Goal: Task Accomplishment & Management: Complete application form

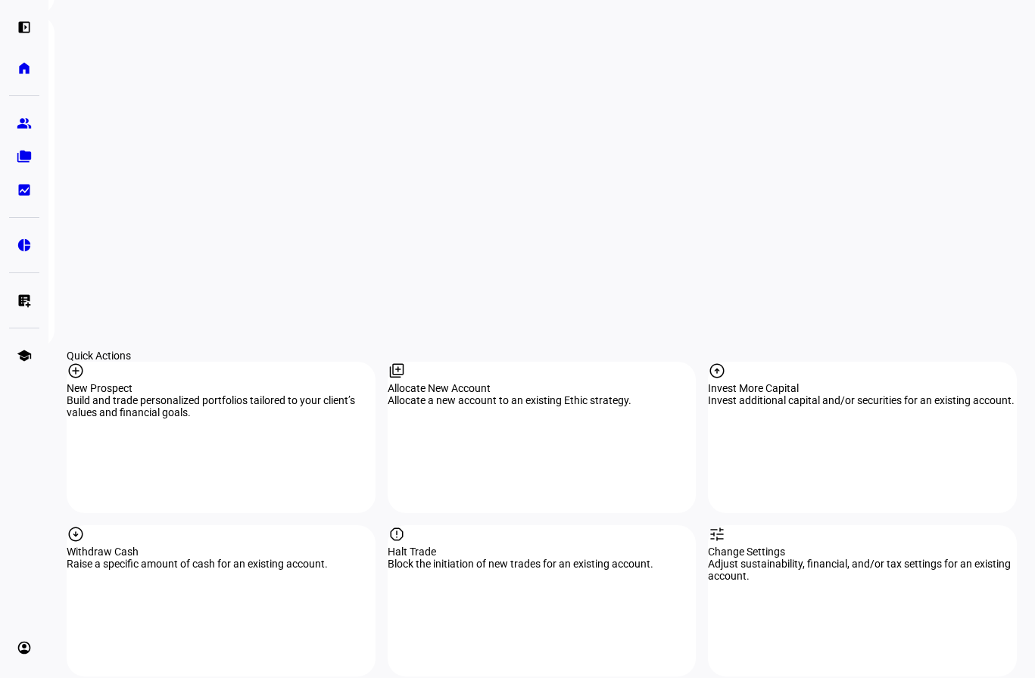
scroll to position [1438, 0]
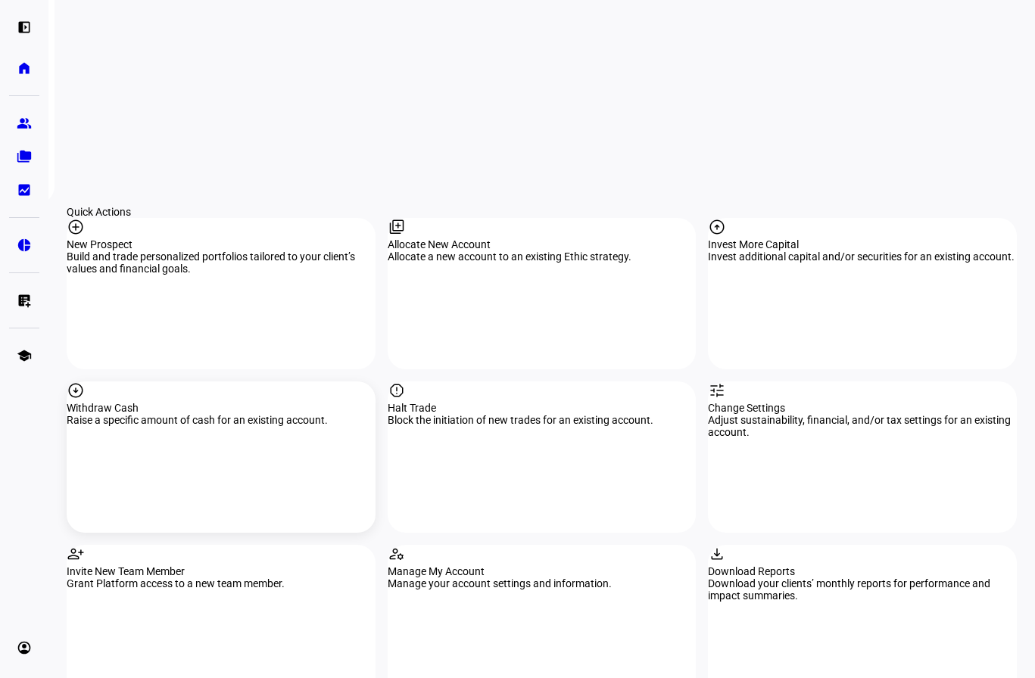
click at [180, 402] on div "Withdraw Cash" at bounding box center [221, 408] width 309 height 12
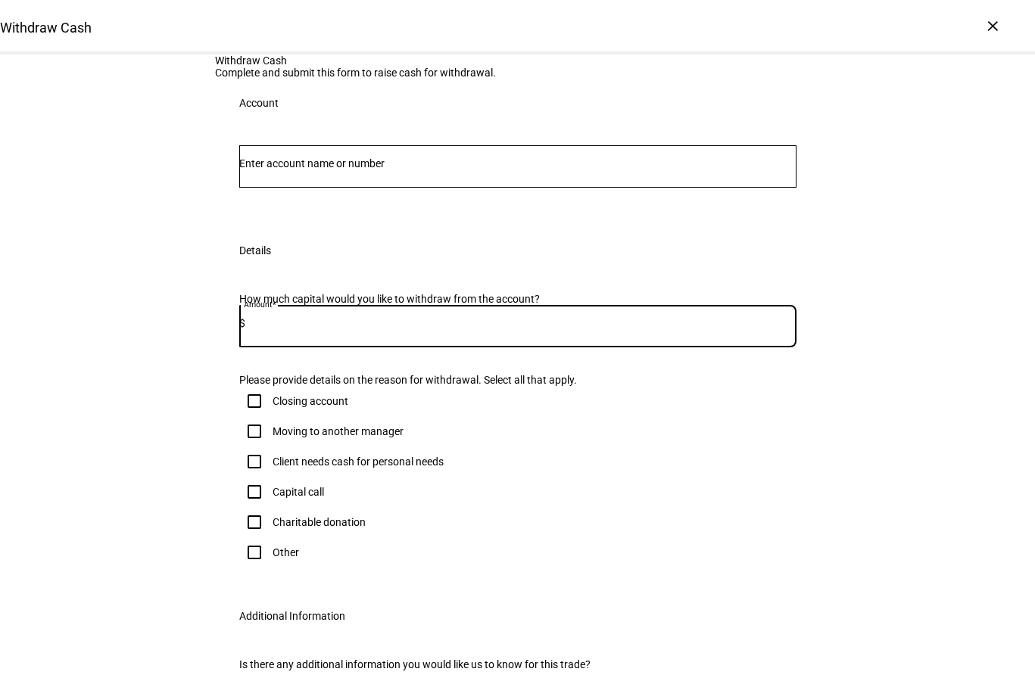
paste input "3,615.33"
type input "3,615.33"
click at [324, 170] on input "Number" at bounding box center [517, 163] width 557 height 12
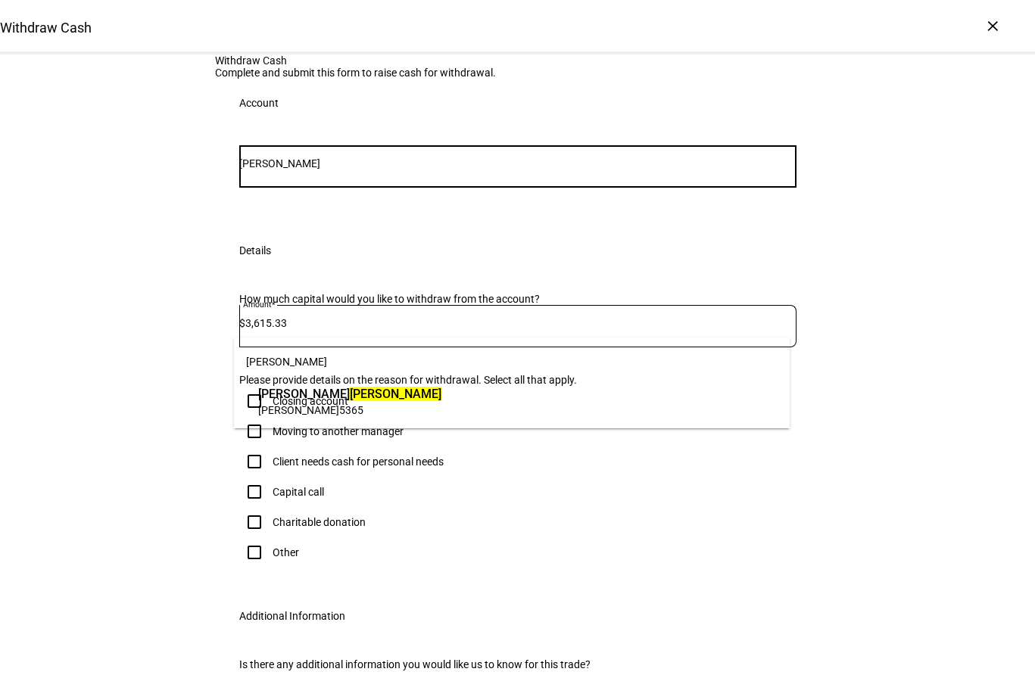
type input "[PERSON_NAME]"
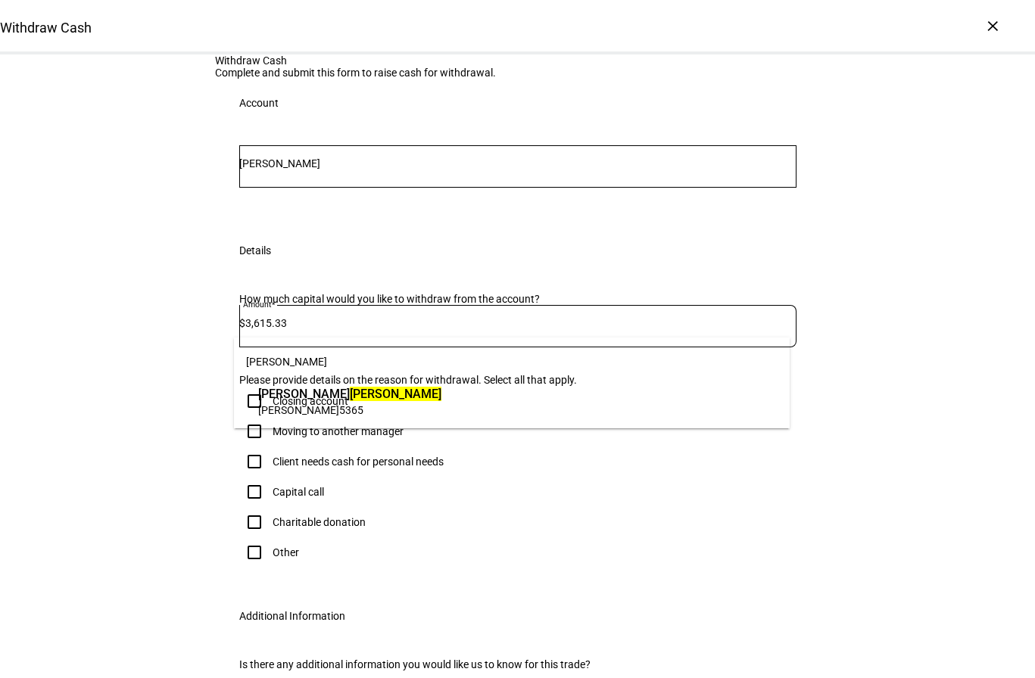
click at [323, 399] on span "[PERSON_NAME]" at bounding box center [349, 393] width 183 height 17
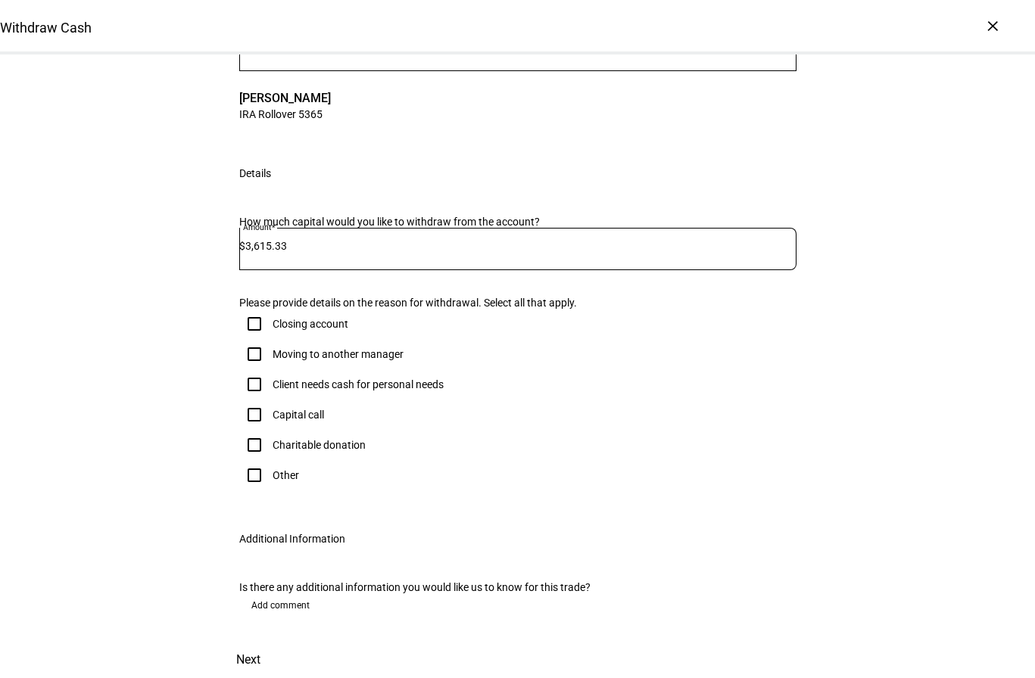
scroll to position [227, 0]
click at [247, 490] on input "Other" at bounding box center [254, 475] width 30 height 30
checkbox input "true"
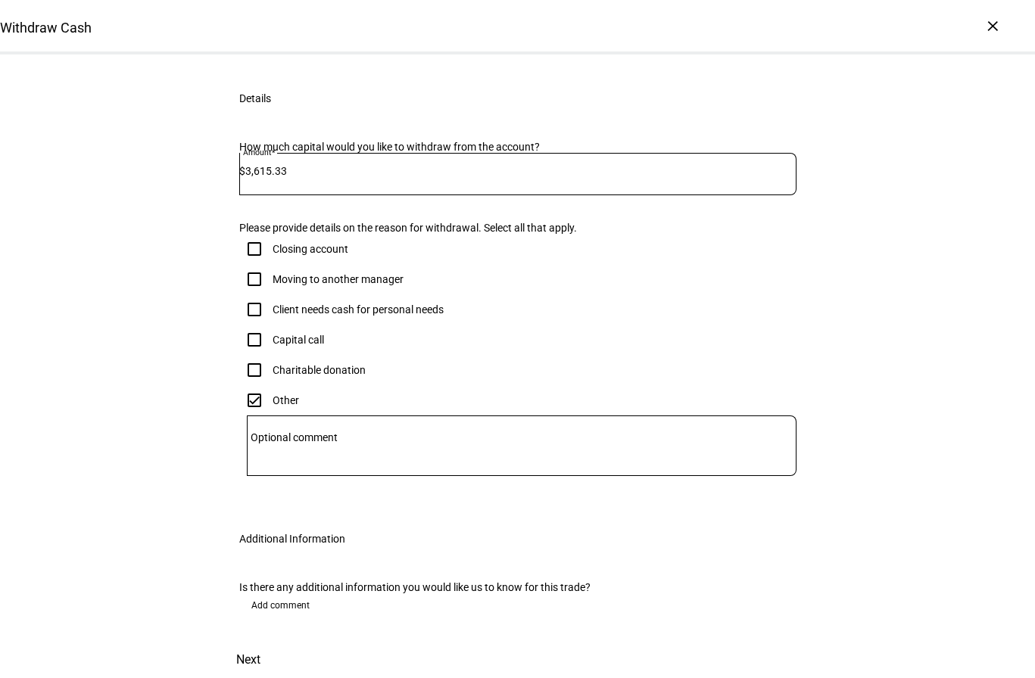
scroll to position [497, 0]
click at [282, 431] on mat-label "Optional comment" at bounding box center [294, 437] width 87 height 12
click at [282, 428] on textarea "Optional comment" at bounding box center [522, 446] width 550 height 36
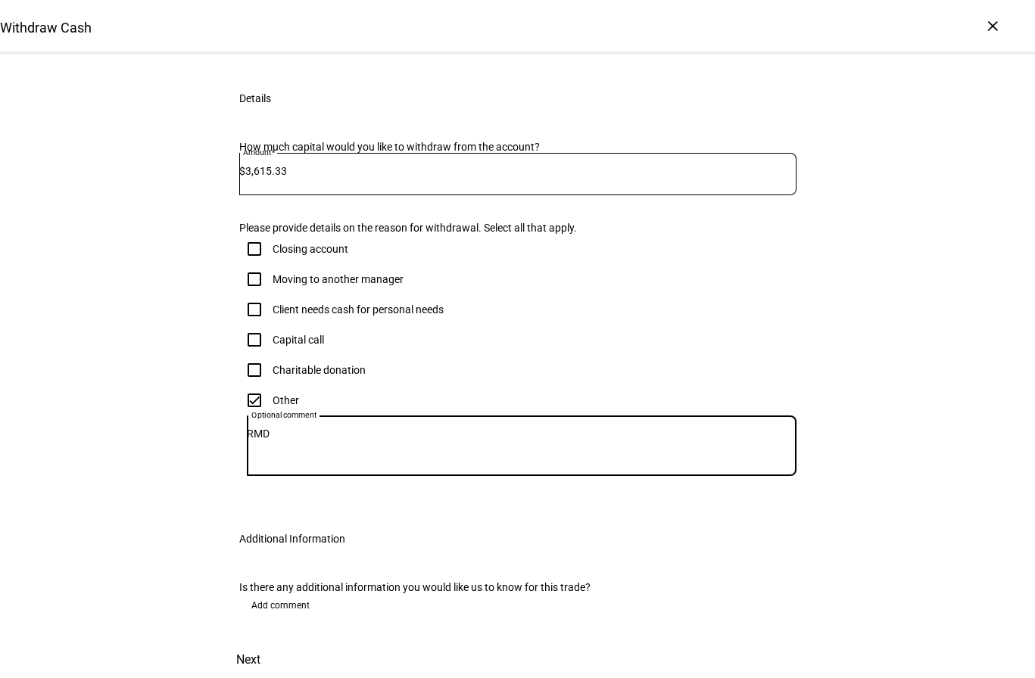
type textarea "RMD"
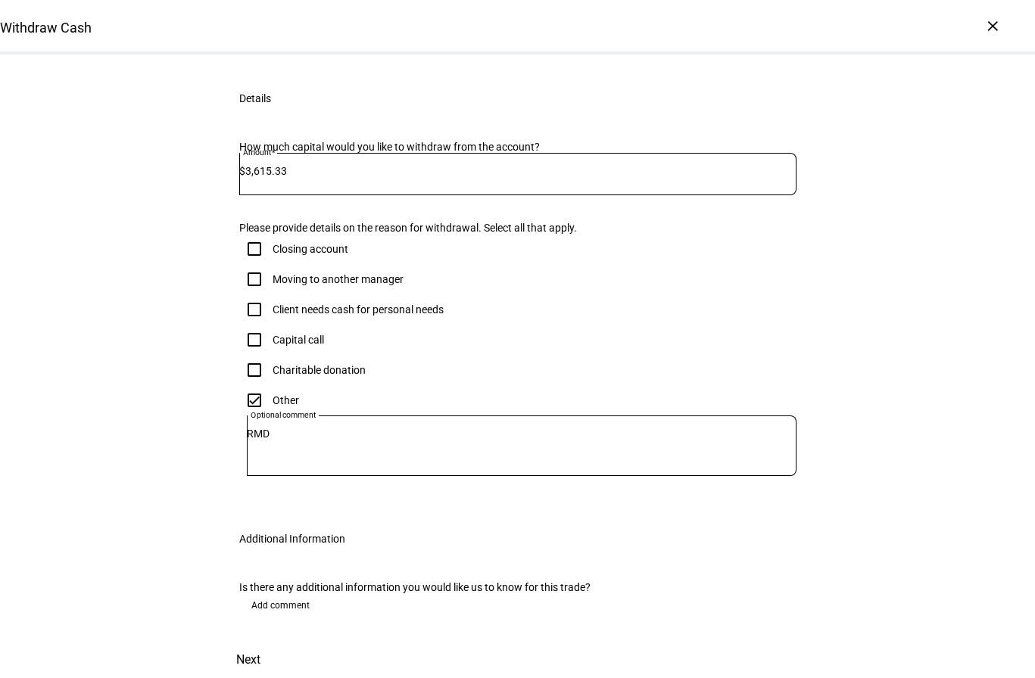
click at [903, 250] on div "Withdraw Cash Complete and submit this form to raise cash for withdrawal. Accou…" at bounding box center [517, 270] width 1035 height 815
click at [260, 642] on span "Next" at bounding box center [248, 660] width 24 height 36
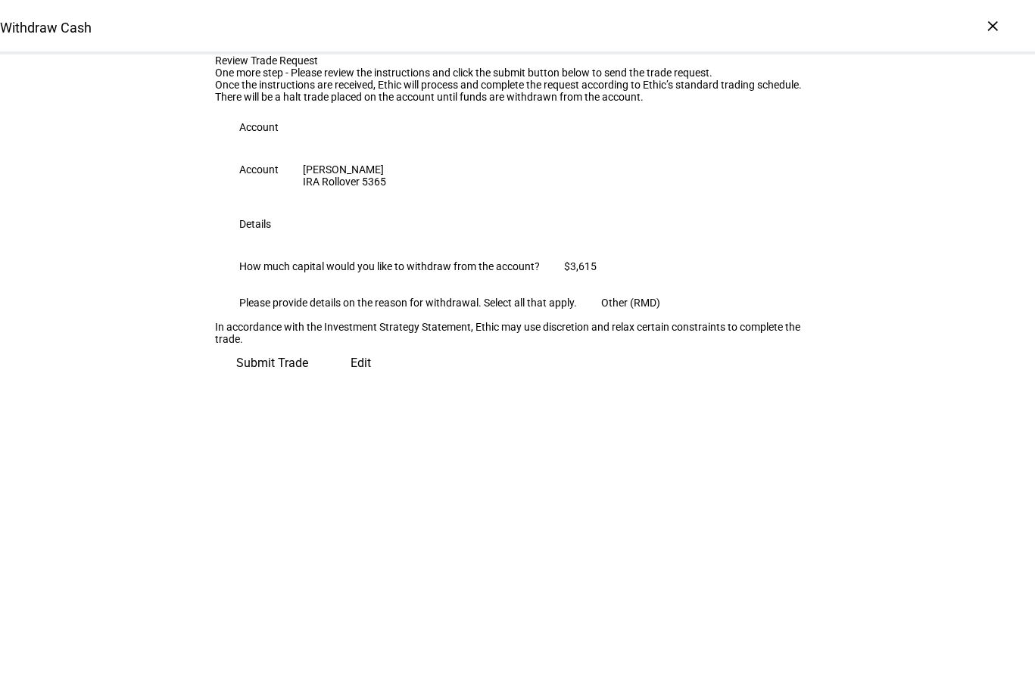
scroll to position [51, 0]
